Goal: Task Accomplishment & Management: Use online tool/utility

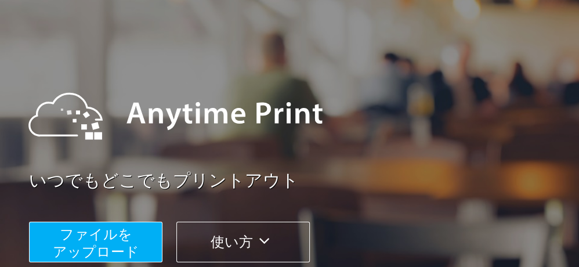
scroll to position [58, 0]
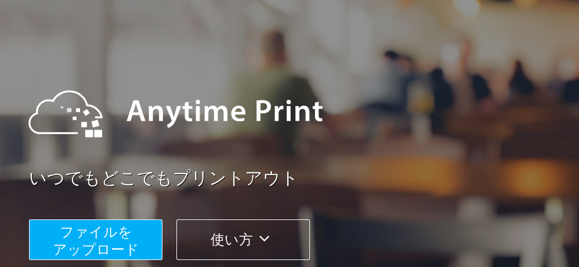
click at [90, 247] on span "ファイルを ​​アップロード" at bounding box center [96, 240] width 86 height 33
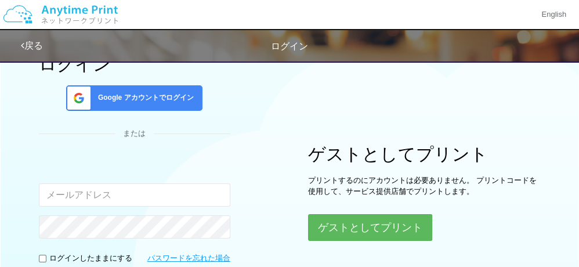
drag, startPoint x: 100, startPoint y: 198, endPoint x: 96, endPoint y: 204, distance: 6.8
click at [100, 198] on input "email" at bounding box center [134, 194] width 191 height 23
type input "[EMAIL_ADDRESS][DOMAIN_NAME]"
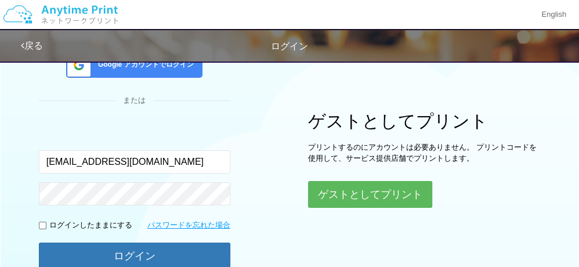
scroll to position [116, 0]
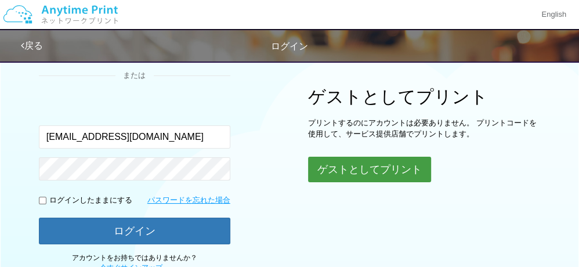
click at [325, 162] on button "ゲストとしてプリント" at bounding box center [369, 170] width 123 height 26
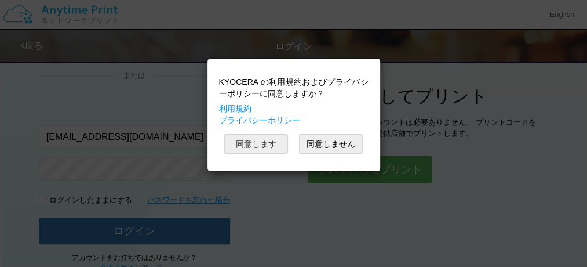
click at [243, 141] on button "同意します" at bounding box center [256, 144] width 64 height 20
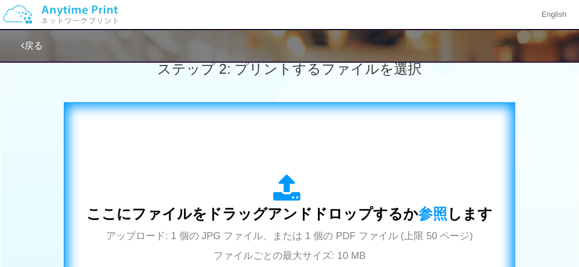
scroll to position [348, 0]
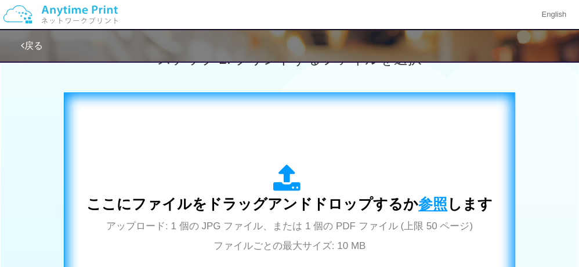
click at [424, 198] on span "参照" at bounding box center [432, 203] width 29 height 16
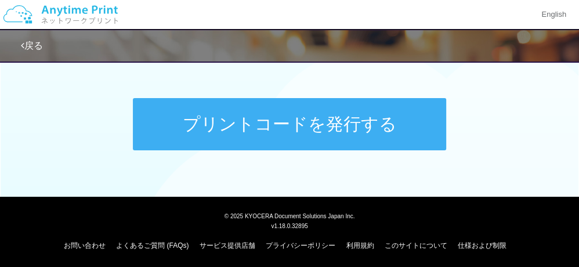
scroll to position [615, 0]
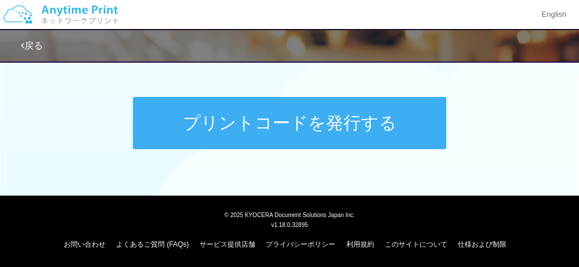
click at [280, 134] on button "プリントコードを発行する" at bounding box center [289, 123] width 313 height 52
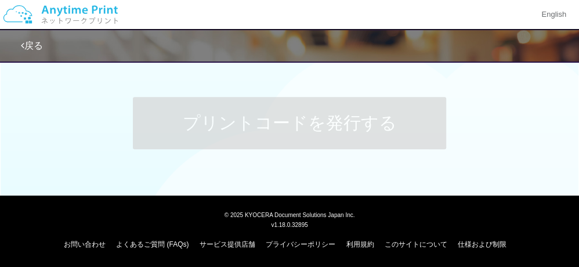
scroll to position [0, 0]
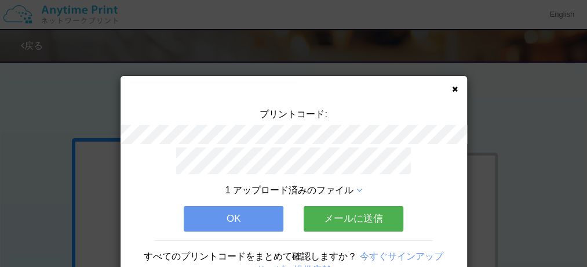
click at [234, 220] on button "OK" at bounding box center [234, 219] width 100 height 26
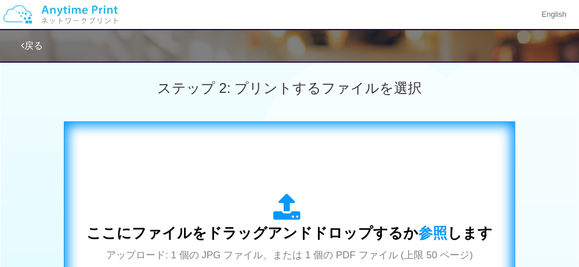
scroll to position [348, 0]
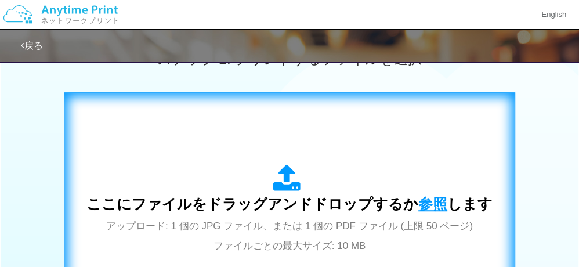
click at [429, 201] on span "参照" at bounding box center [432, 203] width 29 height 16
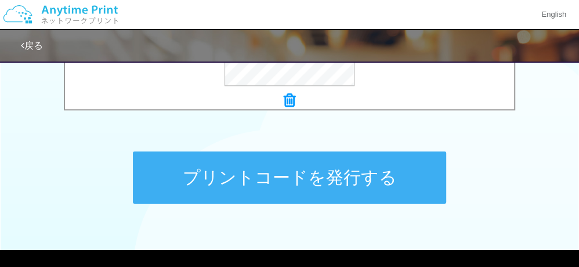
scroll to position [580, 0]
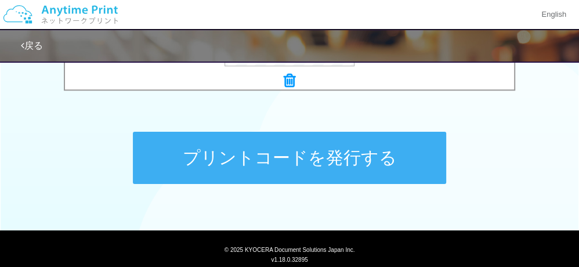
click at [275, 162] on button "プリントコードを発行する" at bounding box center [289, 158] width 313 height 52
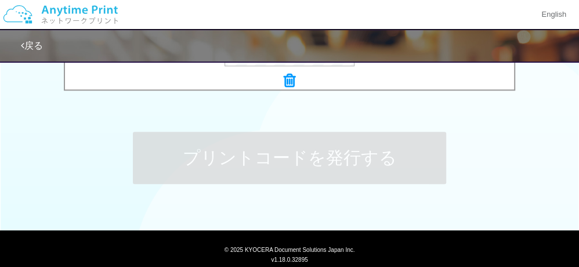
scroll to position [0, 0]
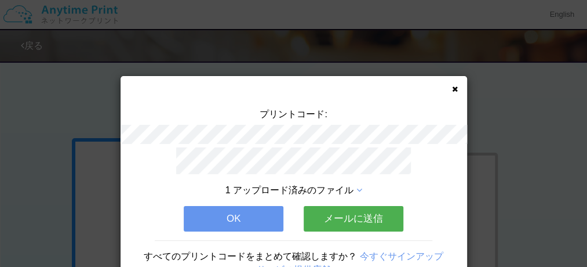
click at [245, 209] on button "OK" at bounding box center [234, 219] width 100 height 26
